Goal: Information Seeking & Learning: Learn about a topic

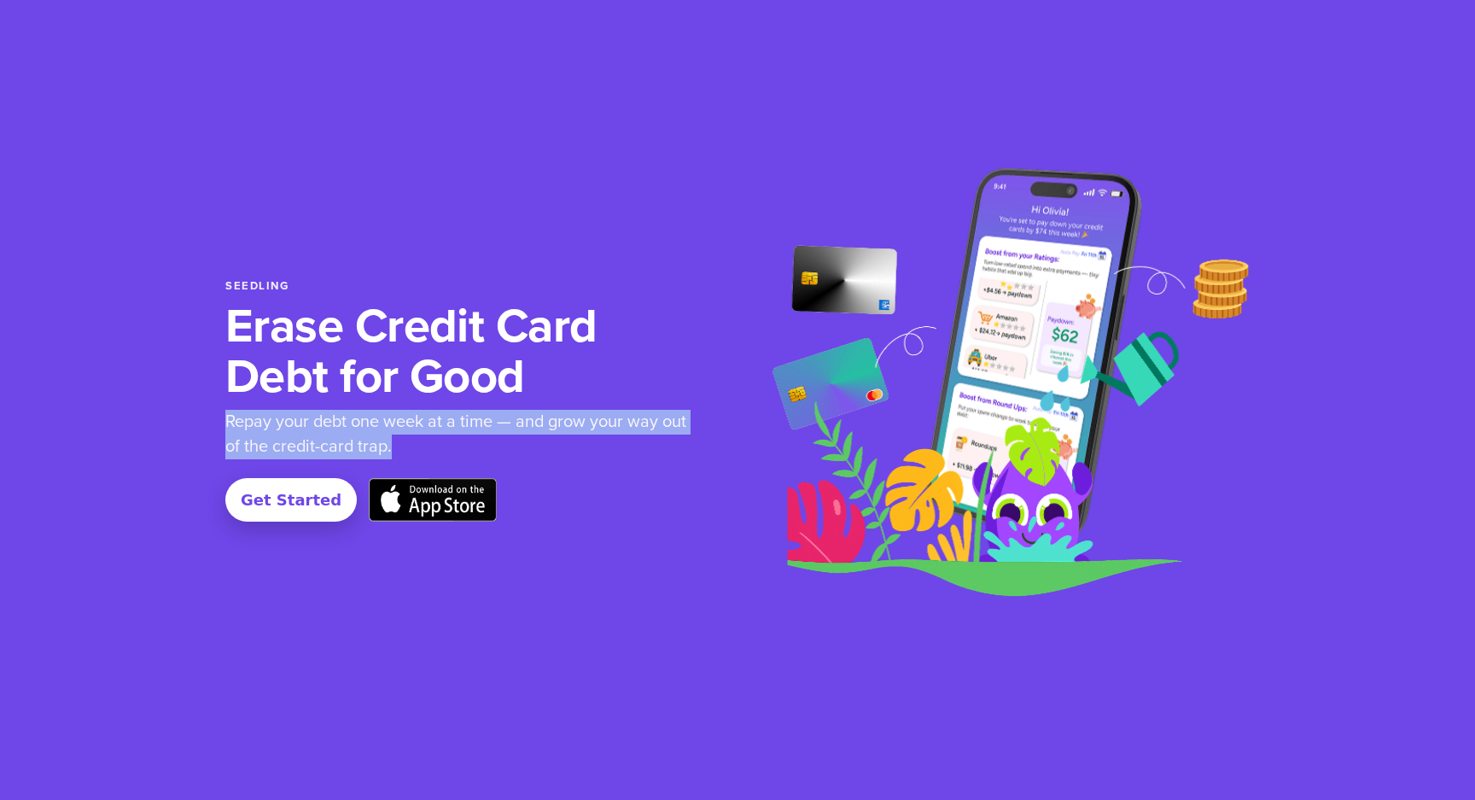
copy p "Repay your debt one week at a time — and grow your way out of the credit-card t…"
drag, startPoint x: 396, startPoint y: 451, endPoint x: 219, endPoint y: 424, distance: 179.7
click at [219, 424] on section "Seedling Erase Credit Card Debt for Good Repay your debt one week at a time — a…" at bounding box center [737, 400] width 1475 height 800
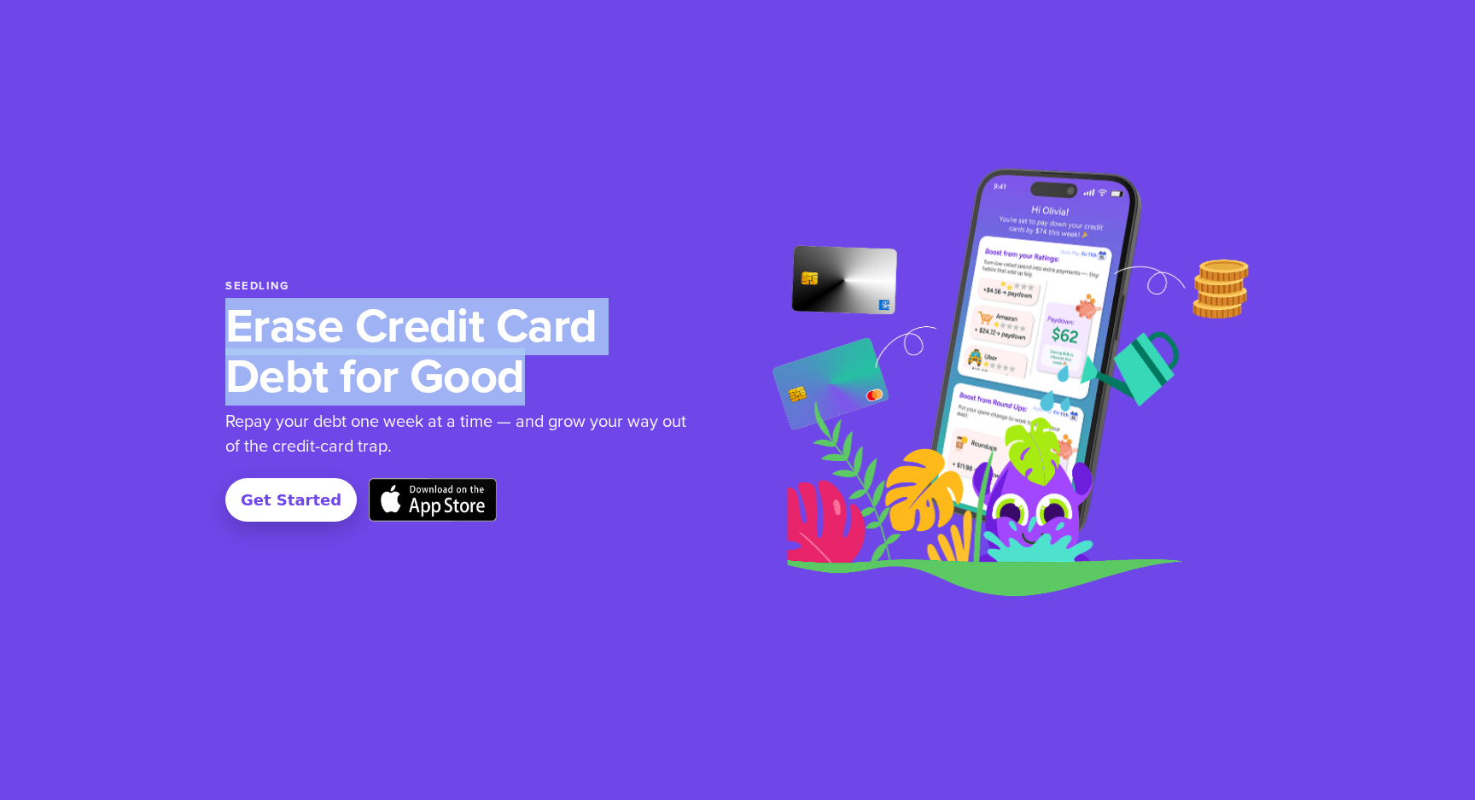
copy h1 "Erase Credit Card Debt for Good"
drag, startPoint x: 525, startPoint y: 381, endPoint x: 224, endPoint y: 327, distance: 306.2
click at [224, 327] on section "Seedling Erase Credit Card Debt for Good Repay your debt one week at a time — a…" at bounding box center [737, 400] width 1475 height 800
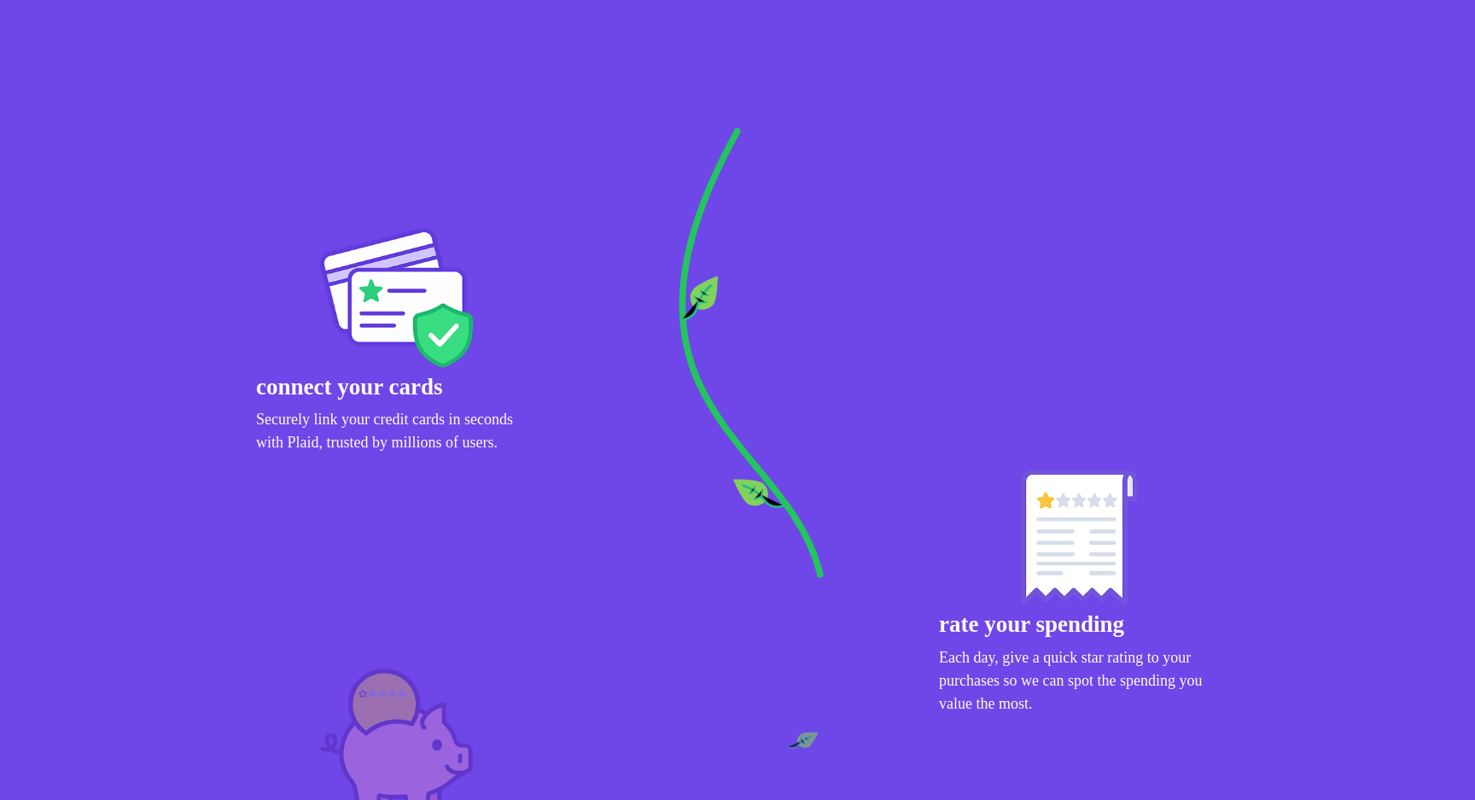
scroll to position [1117, 0]
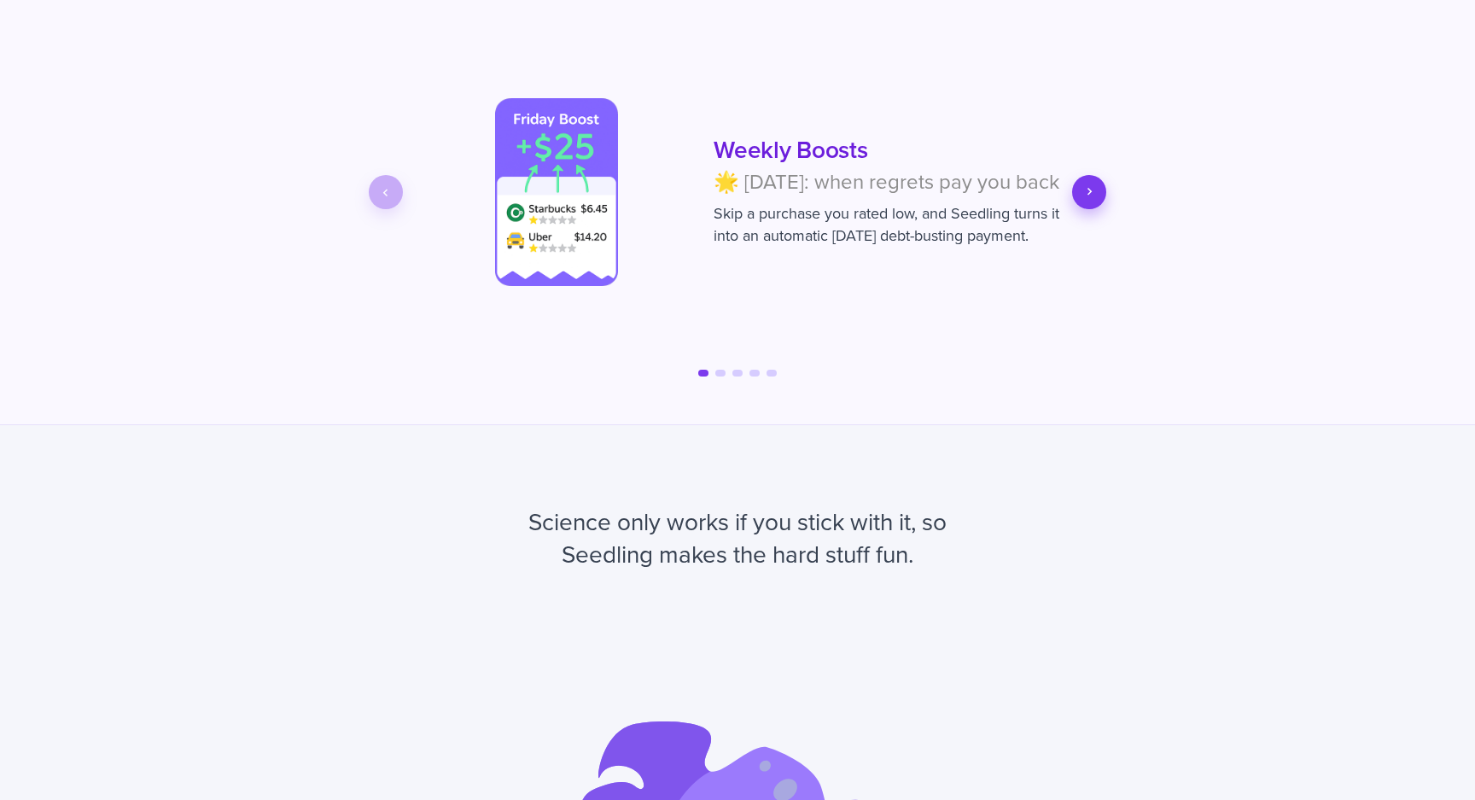
scroll to position [2662, 0]
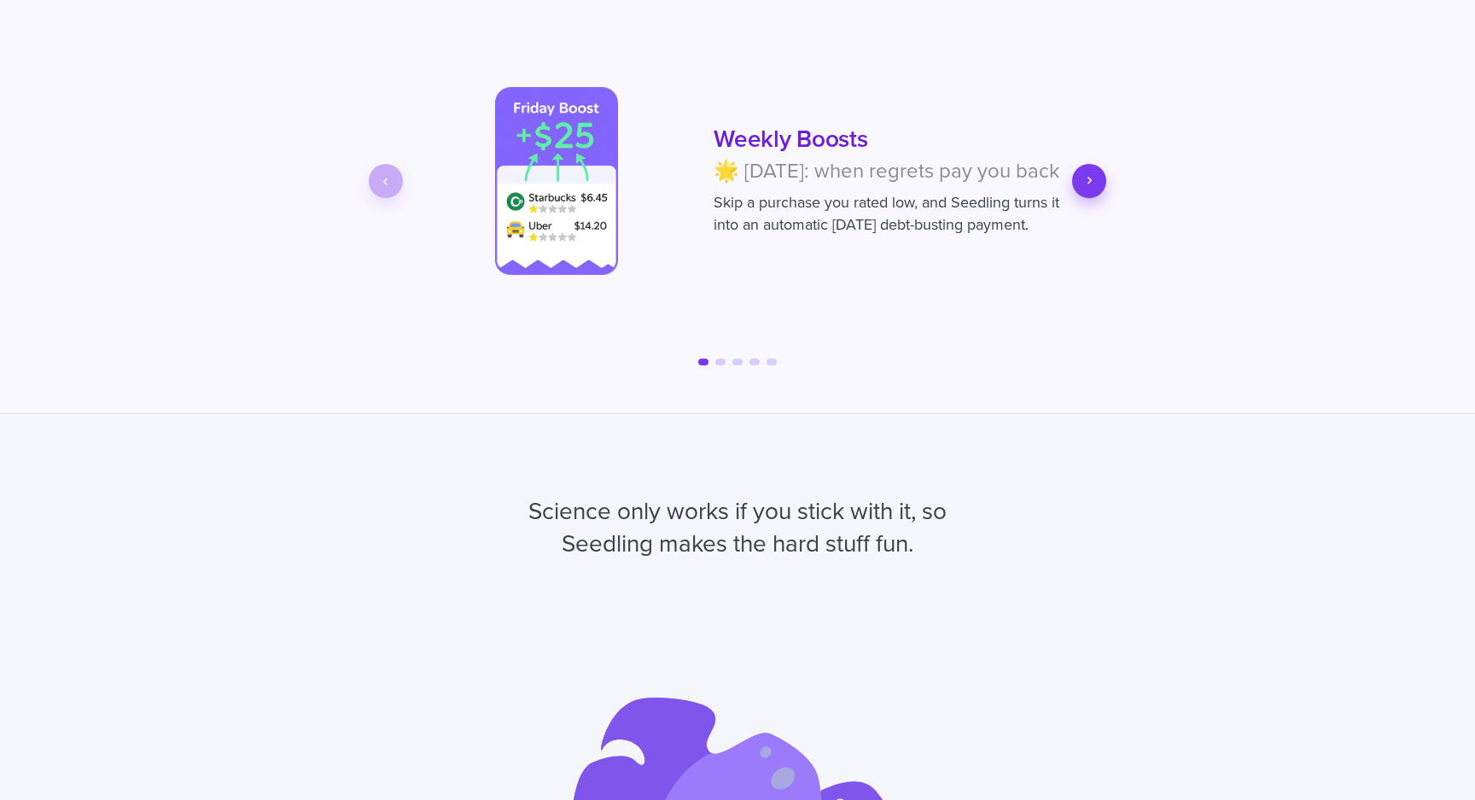
click at [1092, 184] on icon "Next slide" at bounding box center [1089, 180] width 15 height 15
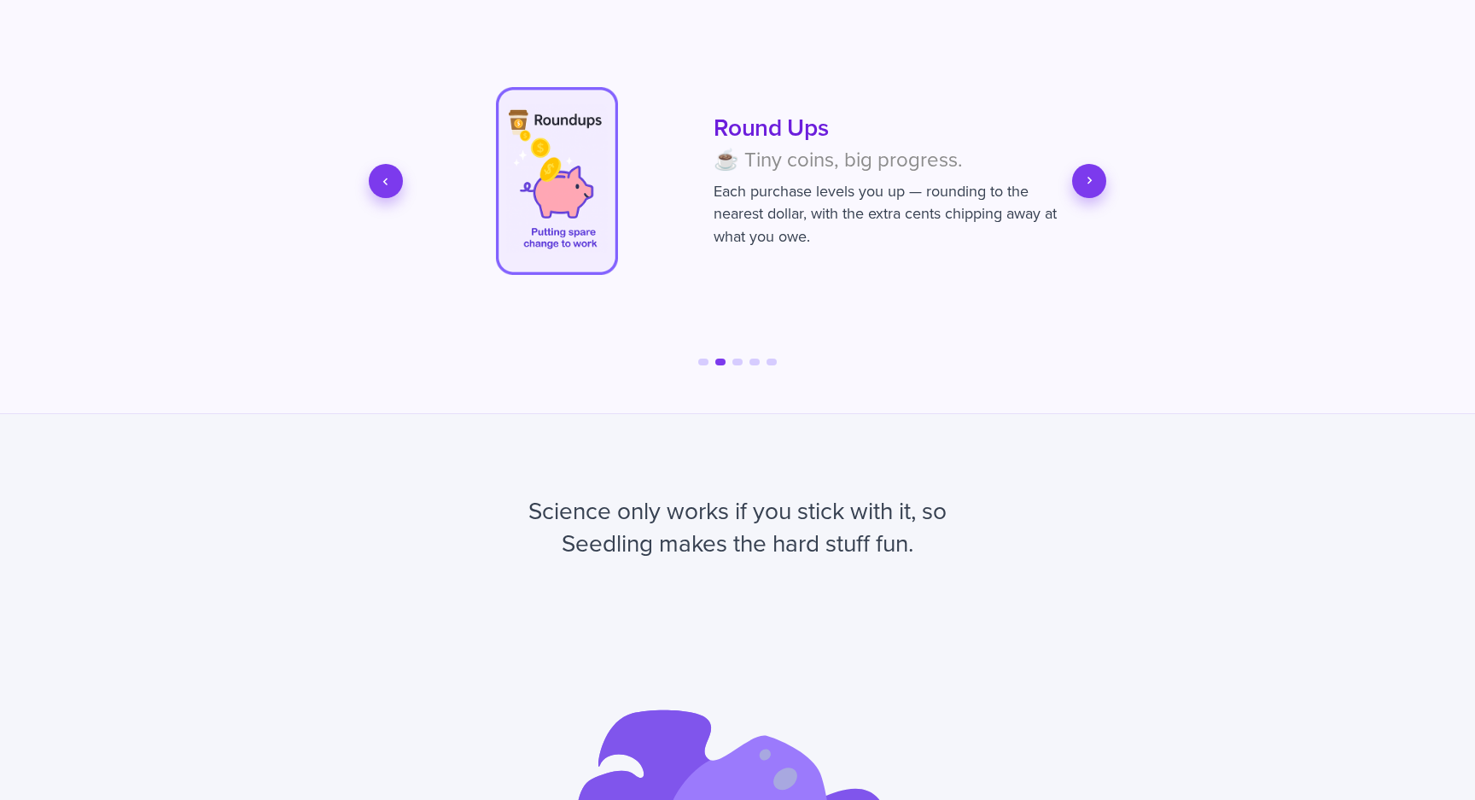
click at [1092, 184] on icon "Next slide" at bounding box center [1089, 180] width 15 height 15
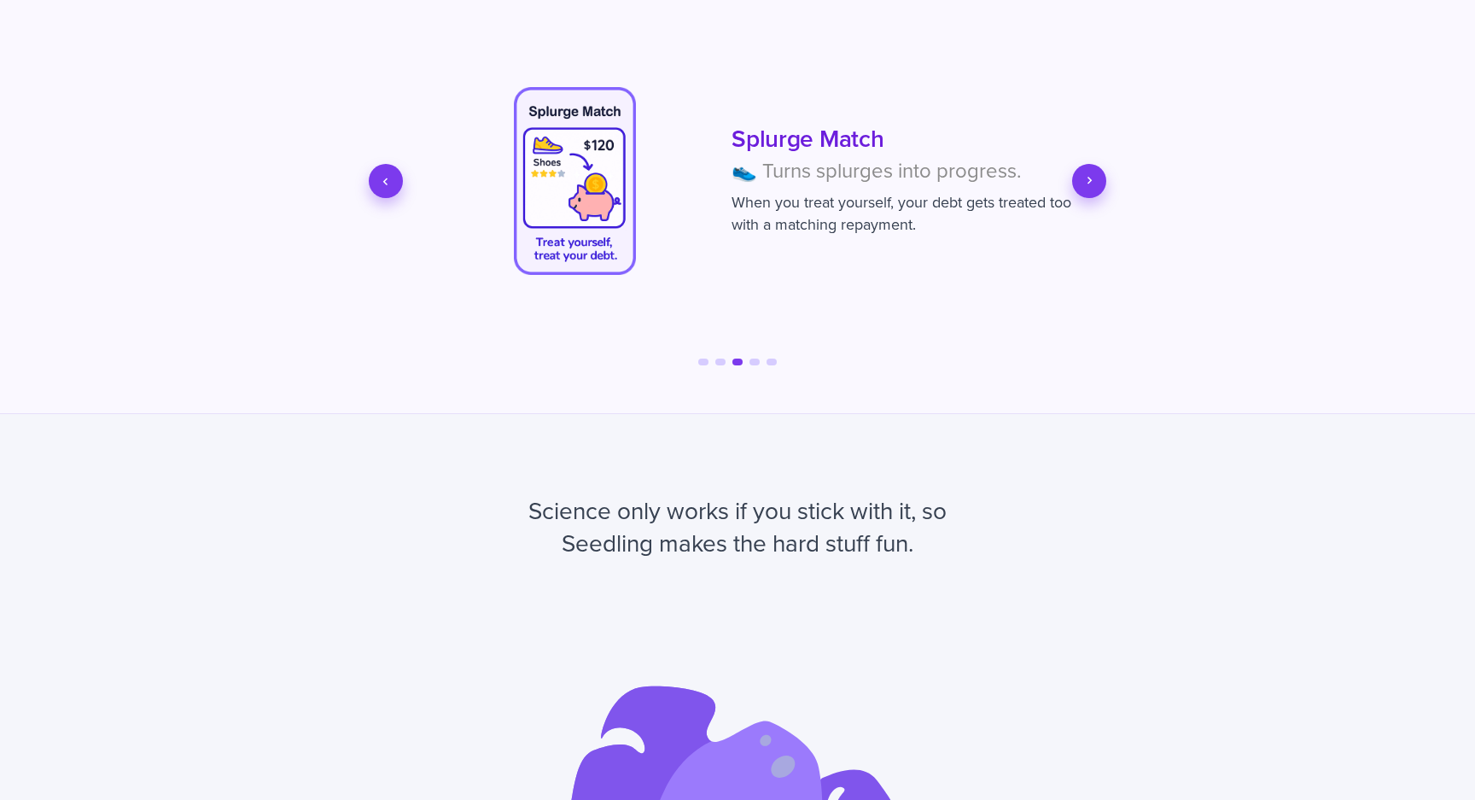
scroll to position [0, 1366]
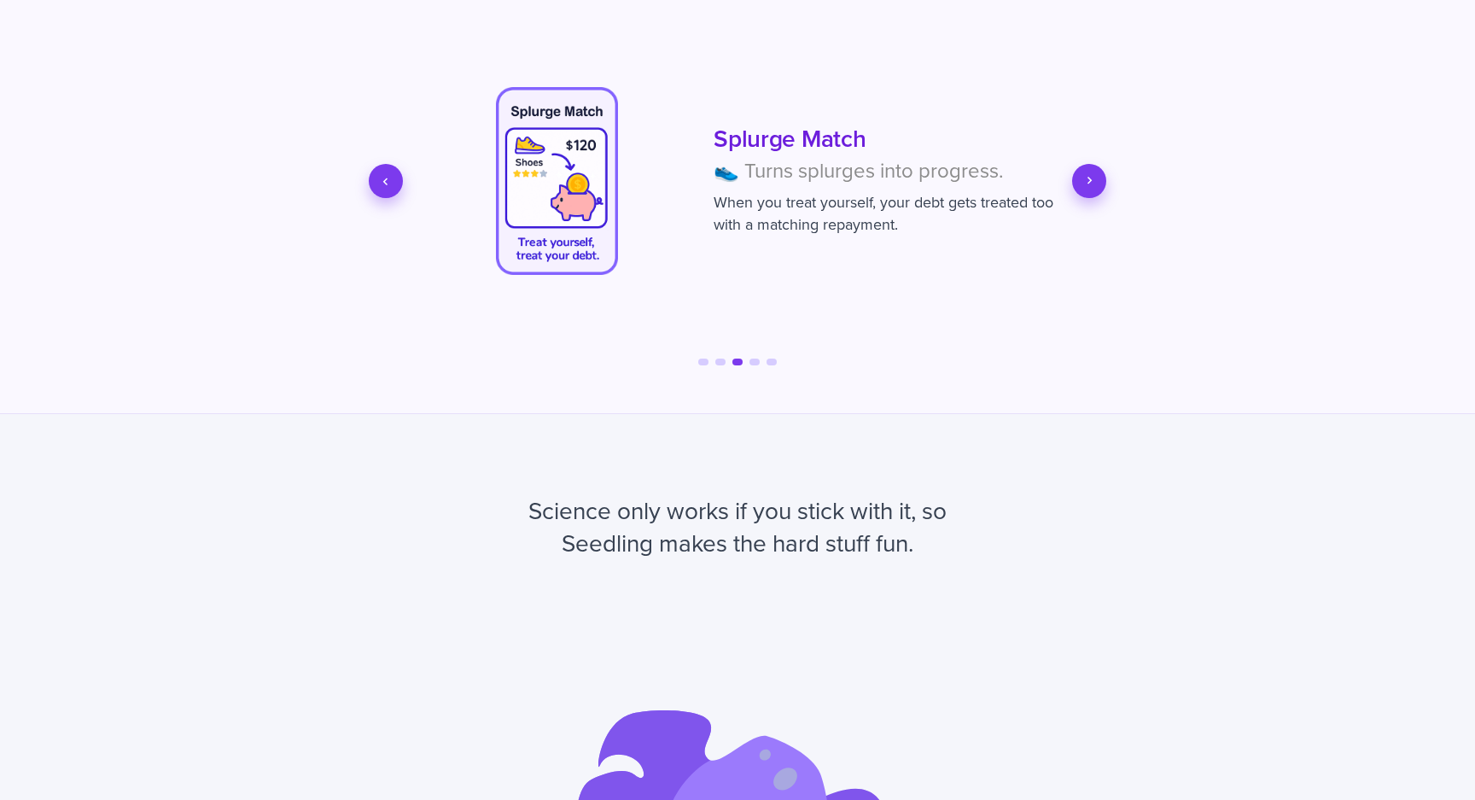
click at [1092, 184] on icon "Next slide" at bounding box center [1089, 180] width 15 height 15
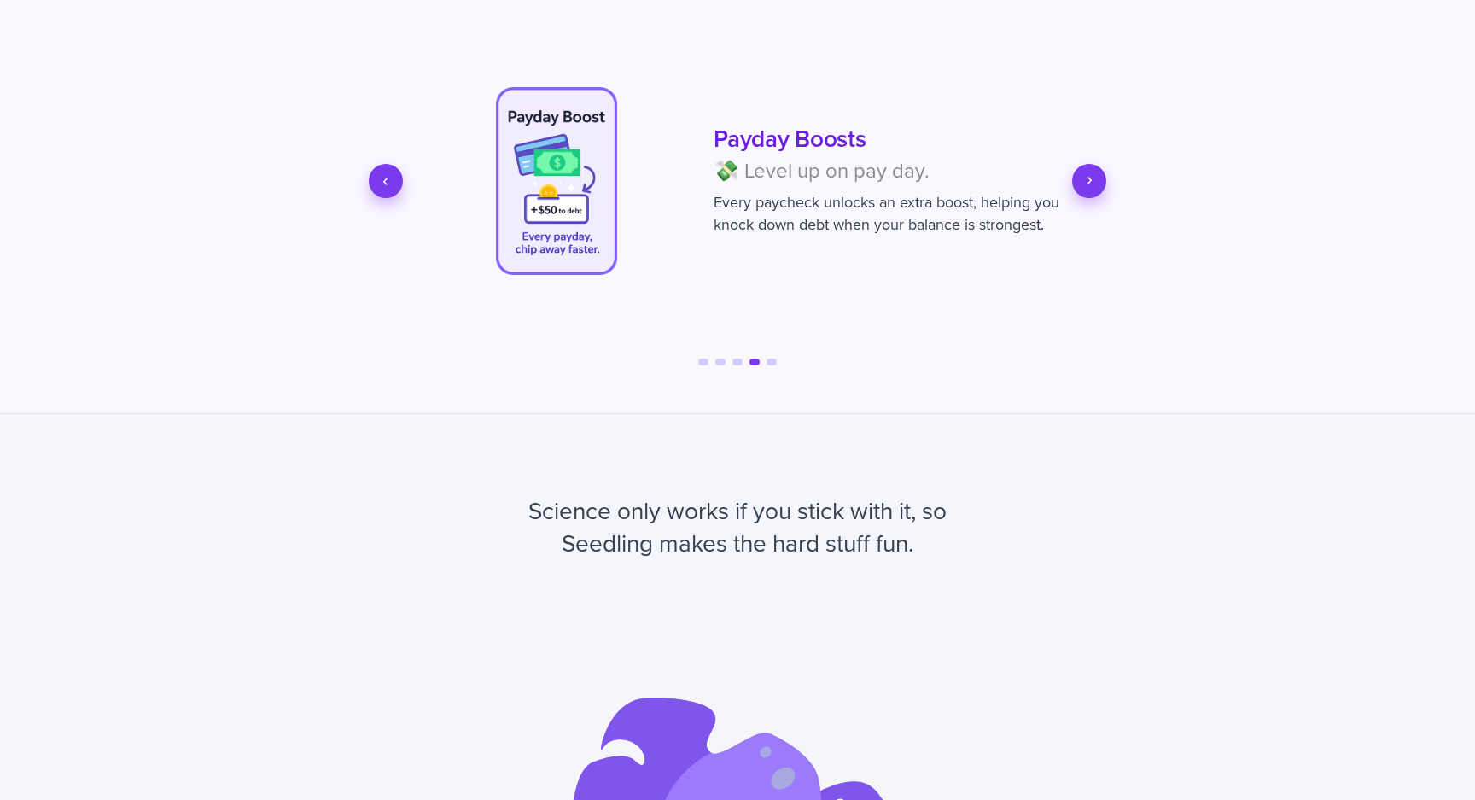
click at [1092, 184] on icon "Next slide" at bounding box center [1089, 180] width 15 height 15
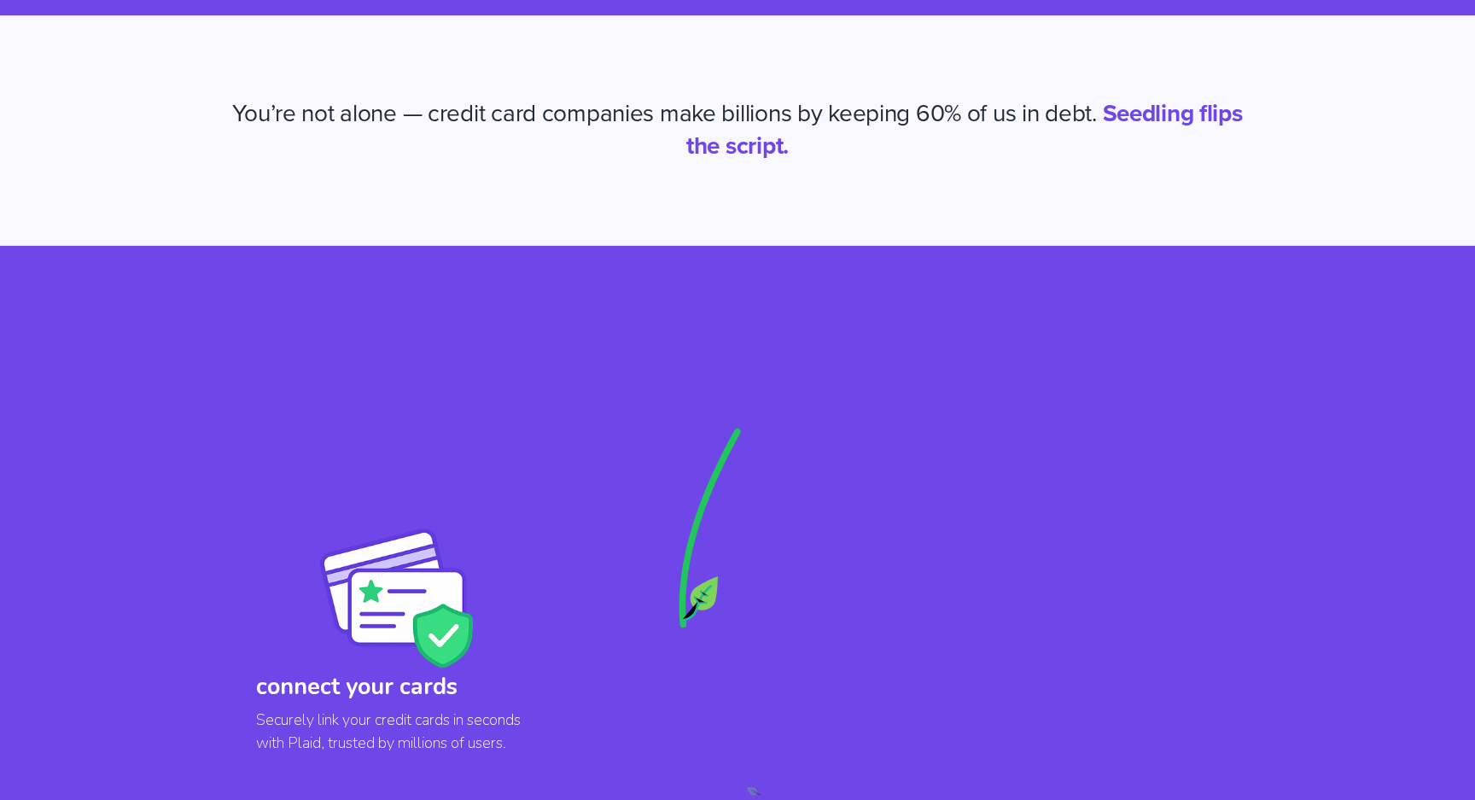
scroll to position [837, 0]
